Goal: Information Seeking & Learning: Understand process/instructions

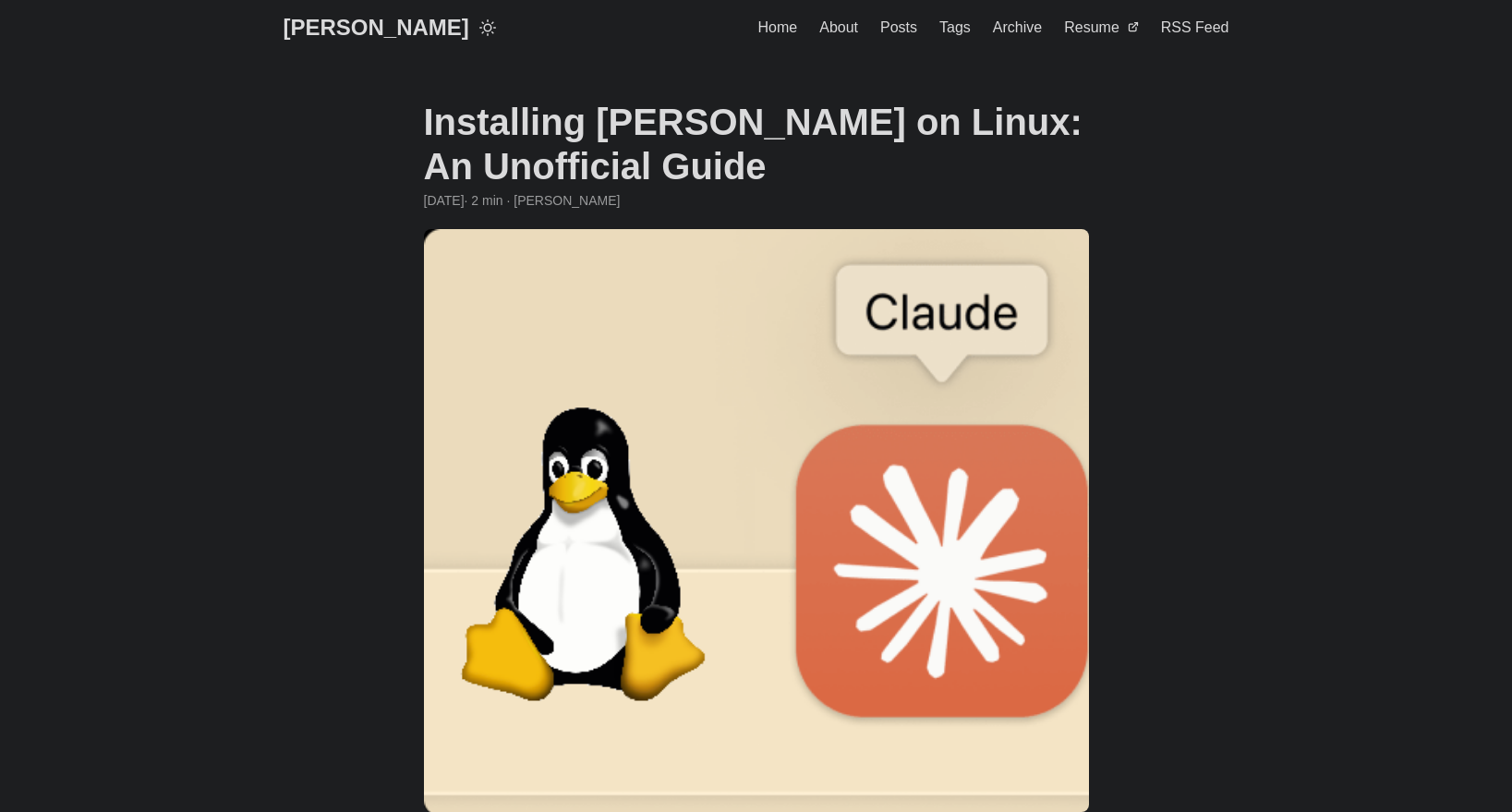
drag, startPoint x: 551, startPoint y: 122, endPoint x: 884, endPoint y: 161, distance: 335.3
click at [877, 154] on h1 "Installing [PERSON_NAME] on Linux: An Unofficial Guide" at bounding box center [756, 143] width 665 height 88
click at [900, 178] on h1 "Installing [PERSON_NAME] on Linux: An Unofficial Guide" at bounding box center [756, 143] width 665 height 88
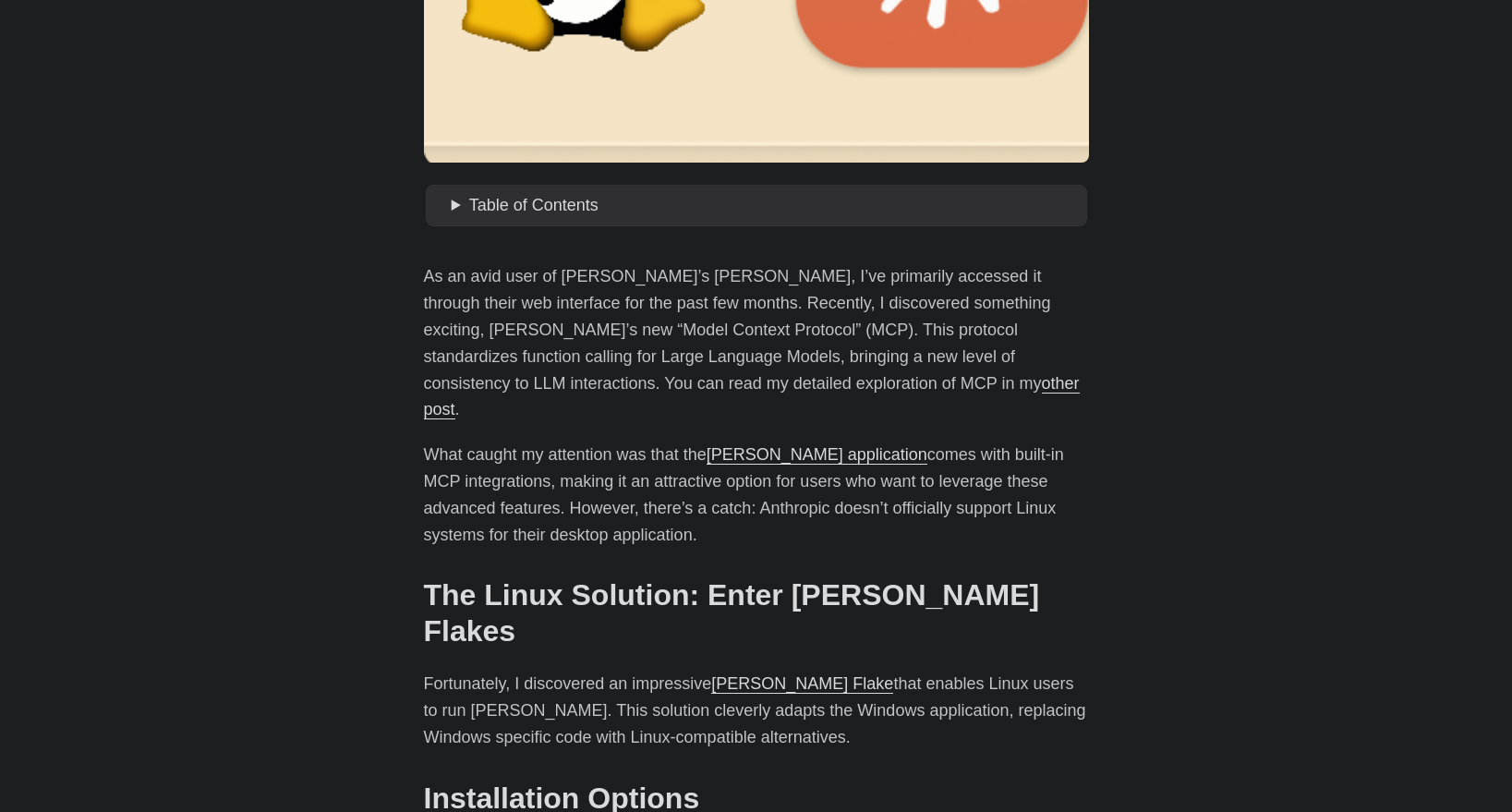
scroll to position [666, 0]
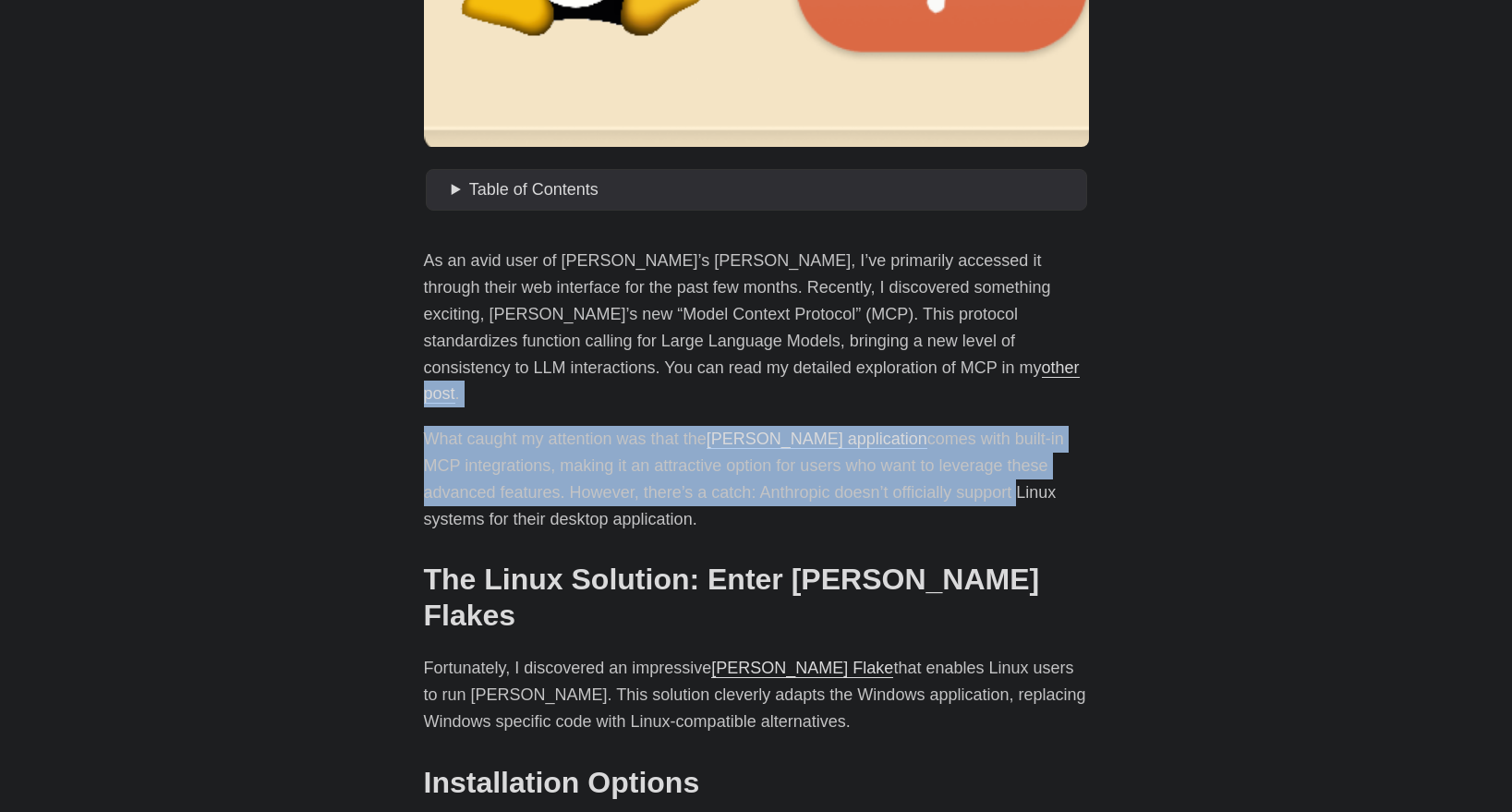
drag, startPoint x: 877, startPoint y: 444, endPoint x: 1066, endPoint y: 487, distance: 193.8
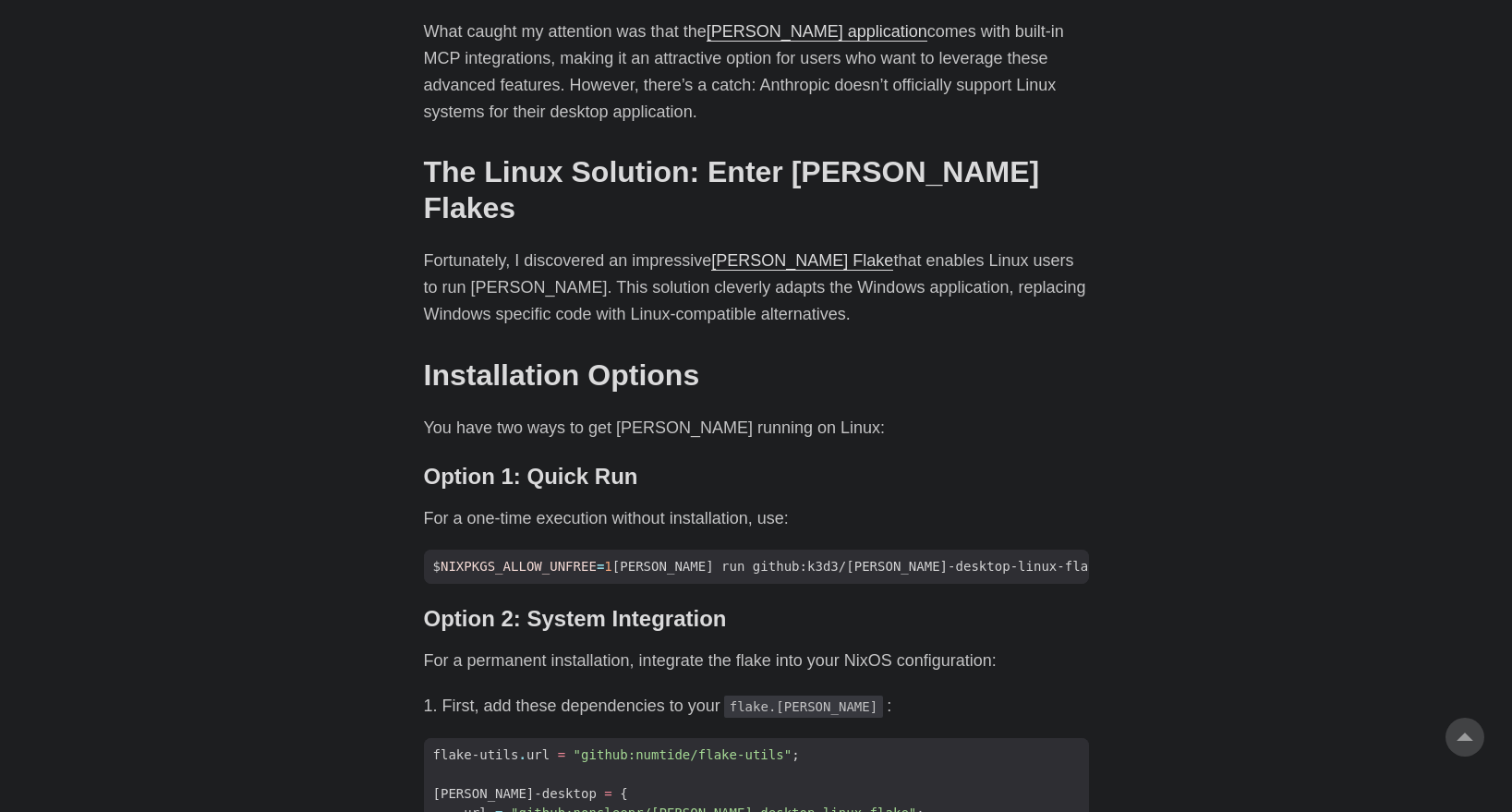
scroll to position [1109, 0]
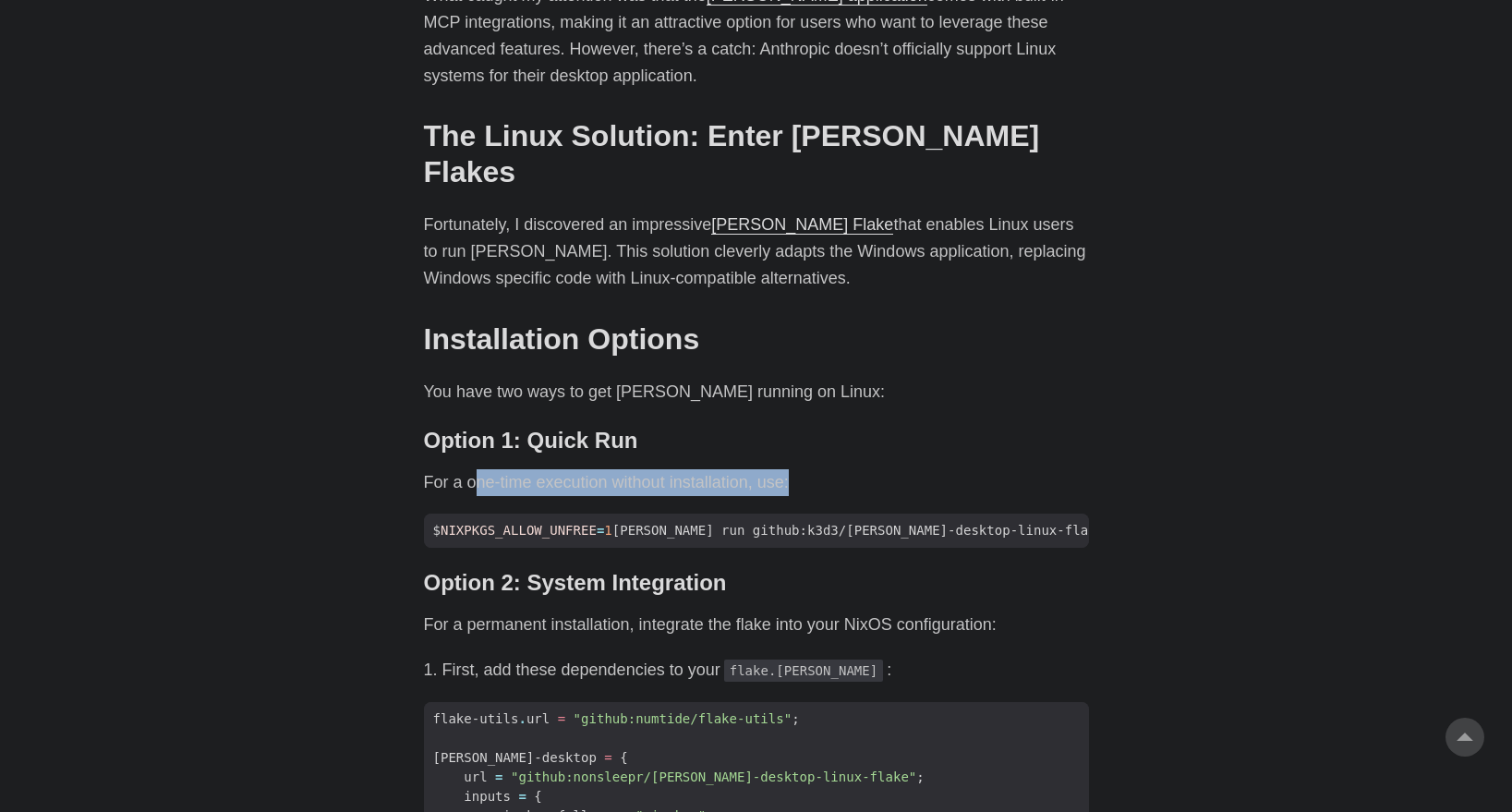
drag, startPoint x: 625, startPoint y: 444, endPoint x: 790, endPoint y: 425, distance: 166.1
click at [790, 469] on p "For a one-time execution without installation, use:" at bounding box center [756, 482] width 665 height 27
drag, startPoint x: 938, startPoint y: 422, endPoint x: 965, endPoint y: 424, distance: 27.1
click at [939, 469] on p "For a one-time execution without installation, use:" at bounding box center [756, 482] width 665 height 27
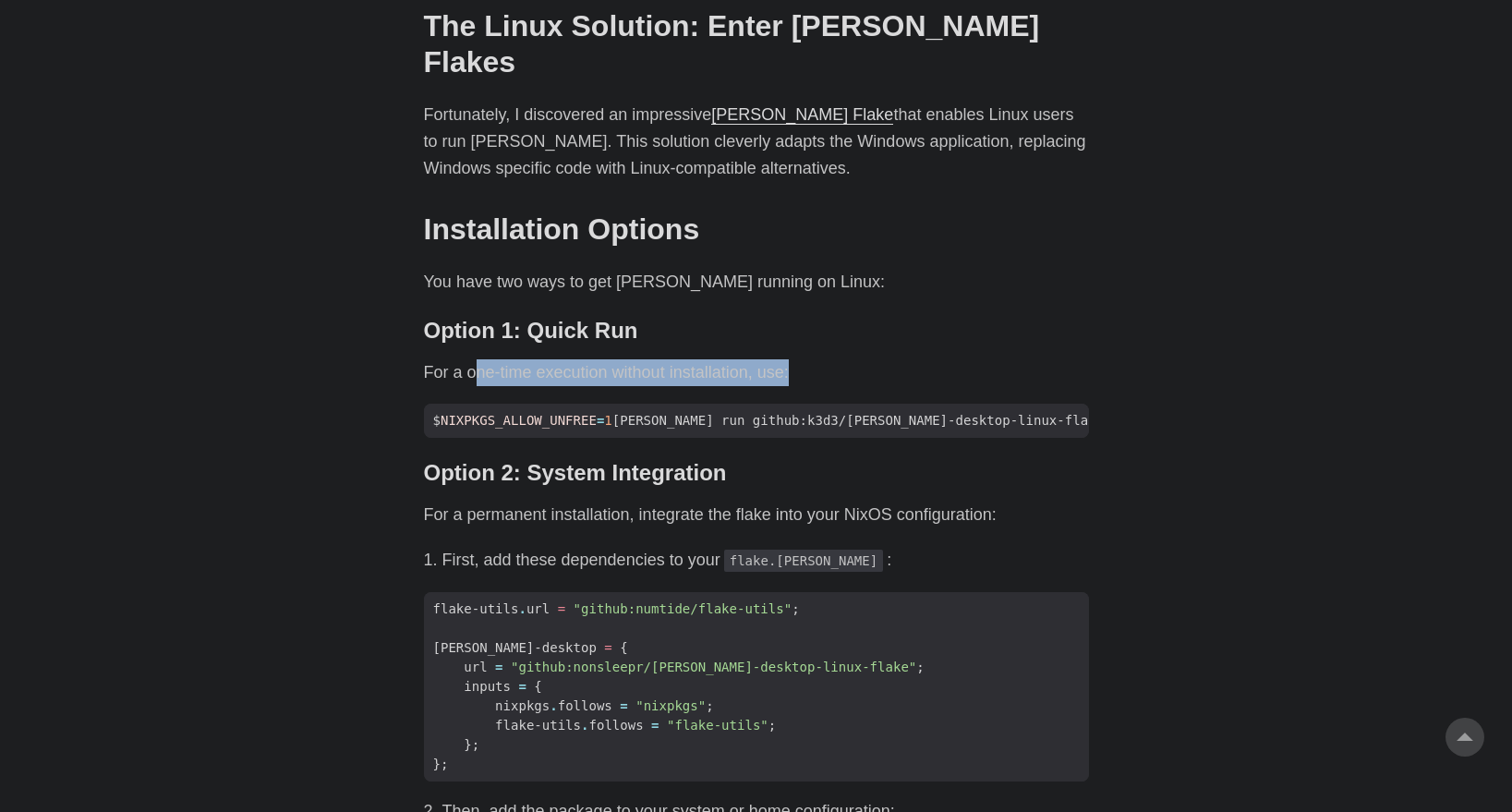
scroll to position [1219, 0]
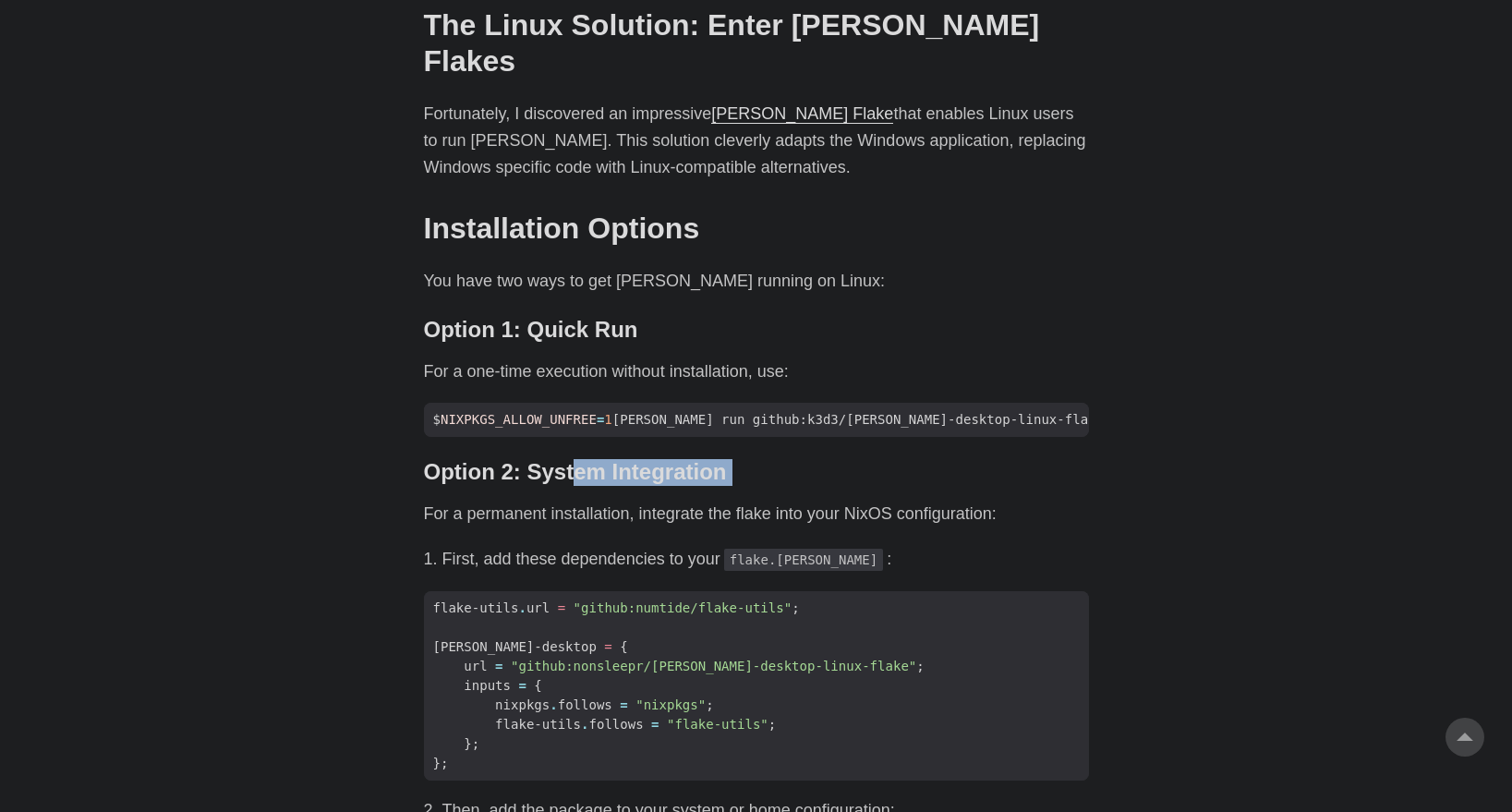
drag, startPoint x: 712, startPoint y: 430, endPoint x: 701, endPoint y: 433, distance: 11.4
click at [728, 431] on div "As an avid user of [PERSON_NAME]’s [PERSON_NAME], I’ve primarily accessed it th…" at bounding box center [756, 624] width 665 height 1862
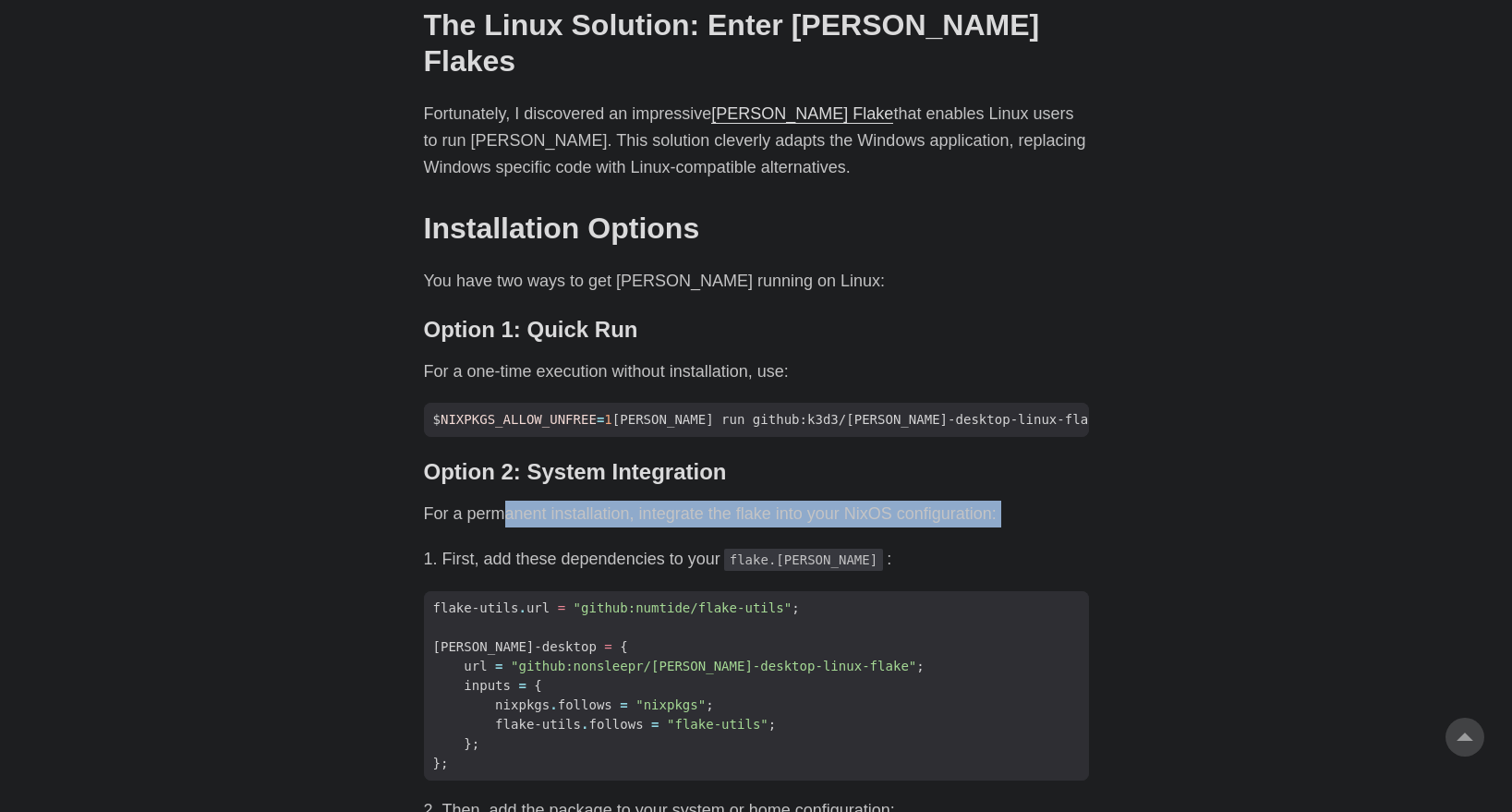
drag, startPoint x: 499, startPoint y: 453, endPoint x: 875, endPoint y: 471, distance: 376.4
click at [849, 471] on div "As an avid user of [PERSON_NAME]’s [PERSON_NAME], I’ve primarily accessed it th…" at bounding box center [756, 624] width 665 height 1862
drag, startPoint x: 980, startPoint y: 480, endPoint x: 887, endPoint y: 469, distance: 93.6
click at [978, 482] on div "As an avid user of [PERSON_NAME]’s [PERSON_NAME], I’ve primarily accessed it th…" at bounding box center [756, 624] width 665 height 1862
click at [872, 500] on p "For a permanent installation, integrate the flake into your NixOS configuration:" at bounding box center [756, 514] width 665 height 27
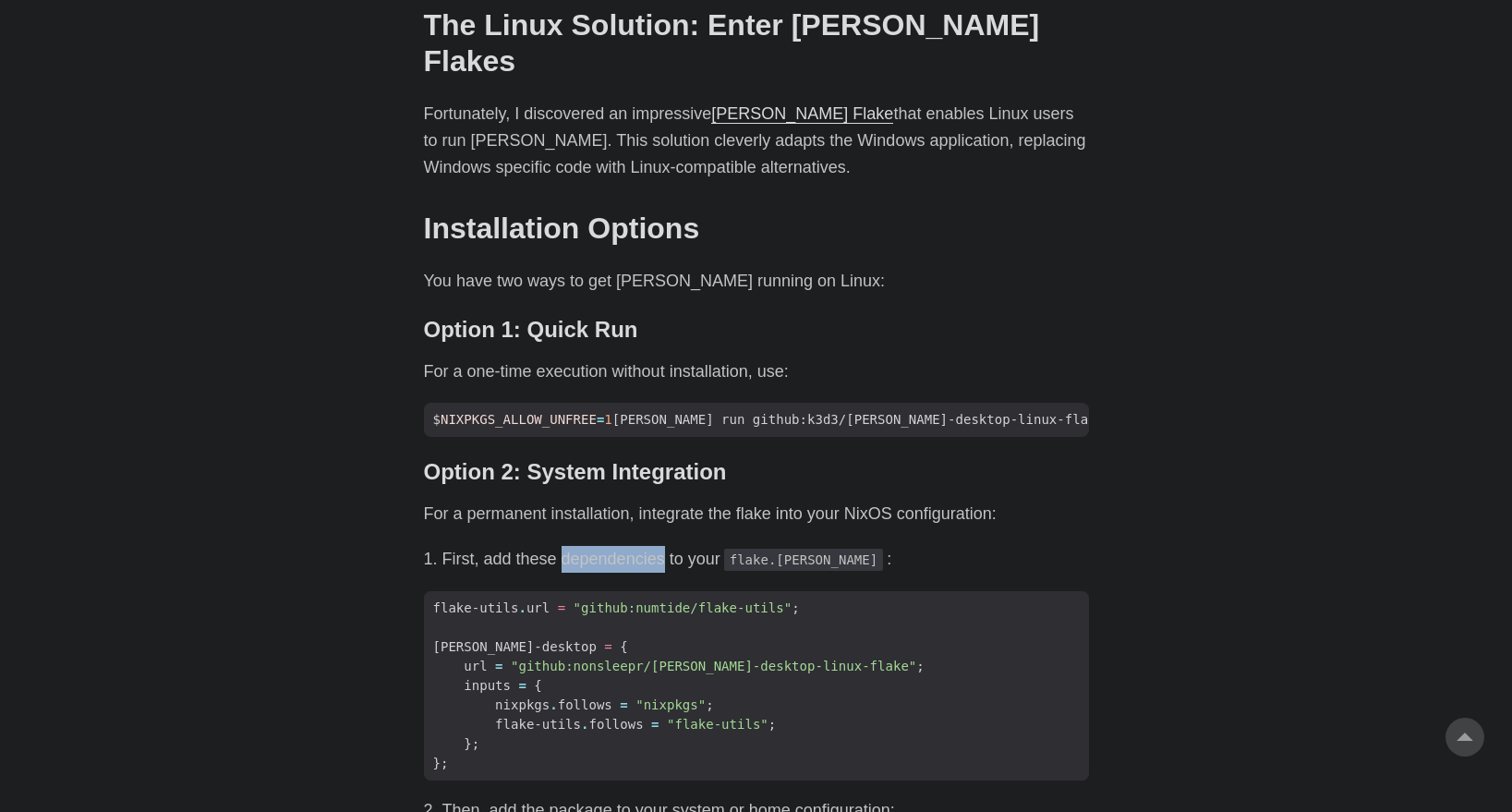
drag, startPoint x: 561, startPoint y: 497, endPoint x: 667, endPoint y: 500, distance: 106.0
click at [667, 546] on li "First, add these dependencies to your flake.[PERSON_NAME] :" at bounding box center [765, 559] width 646 height 27
click at [1015, 516] on div "As an avid user of [PERSON_NAME]’s [PERSON_NAME], I’ve primarily accessed it th…" at bounding box center [756, 624] width 665 height 1862
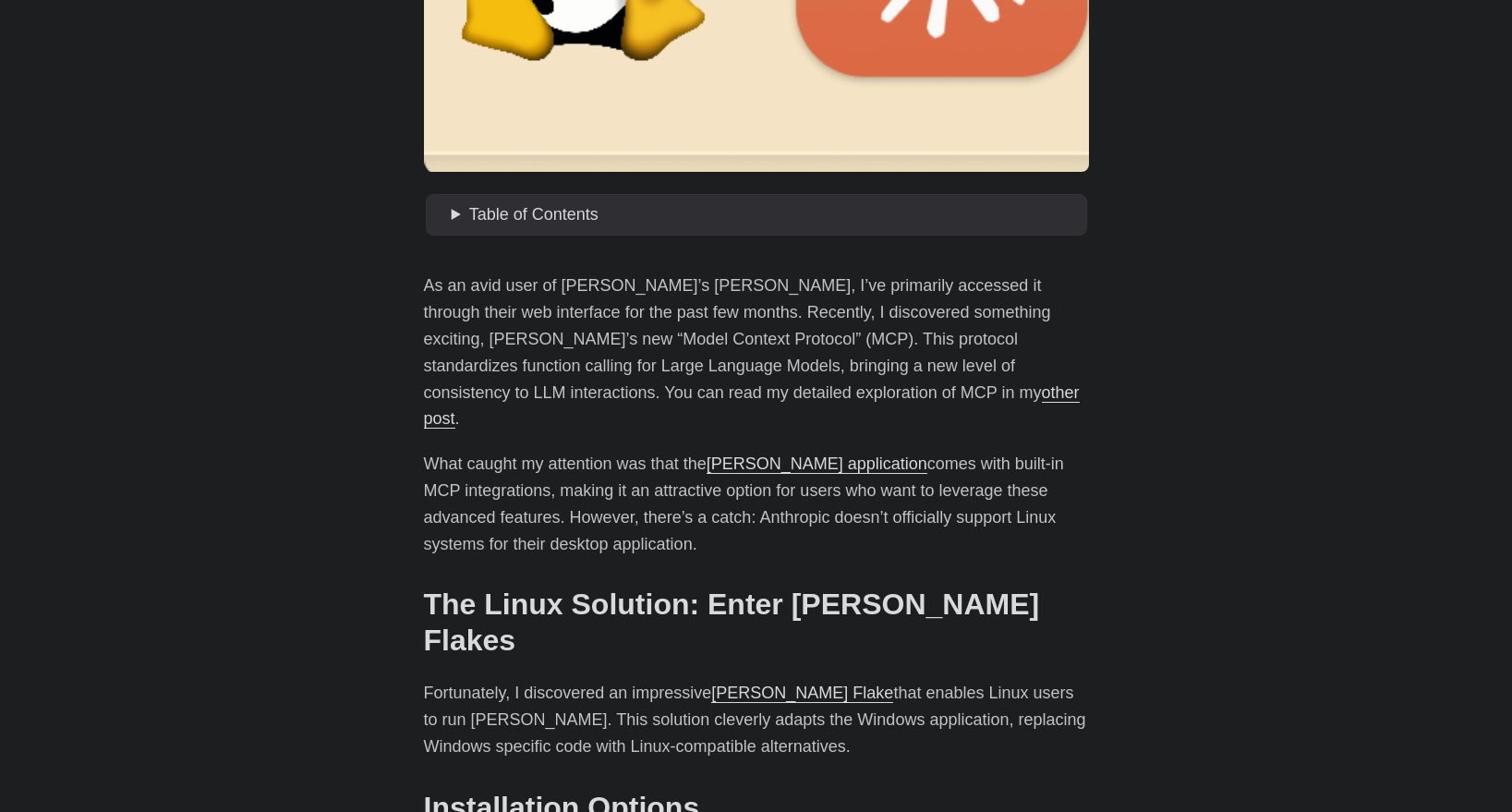
scroll to position [776, 0]
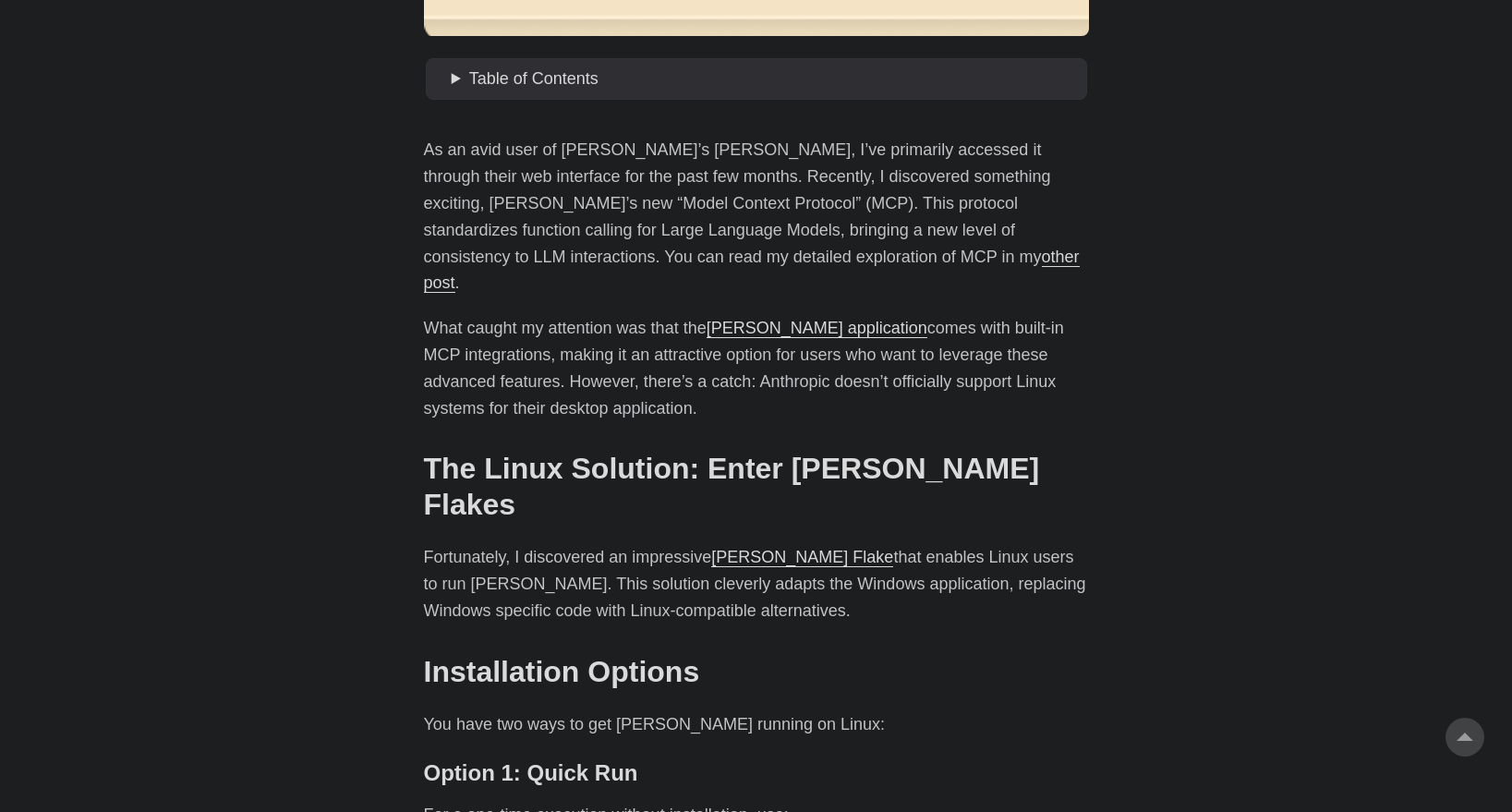
click at [749, 548] on link "[PERSON_NAME] Flake" at bounding box center [802, 557] width 182 height 18
